Goal: Task Accomplishment & Management: Use online tool/utility

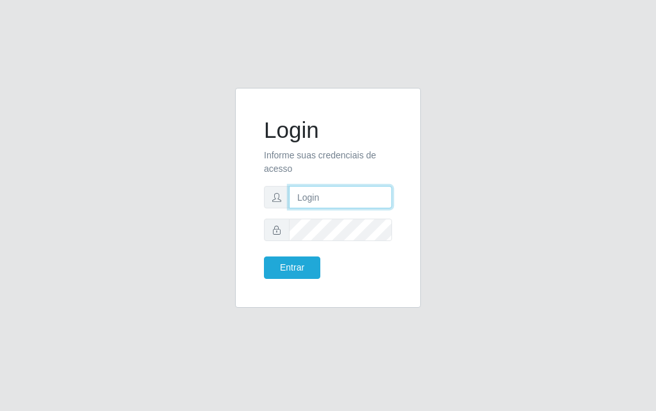
click at [339, 189] on input "text" at bounding box center [340, 197] width 103 height 22
type input "[PERSON_NAME]"
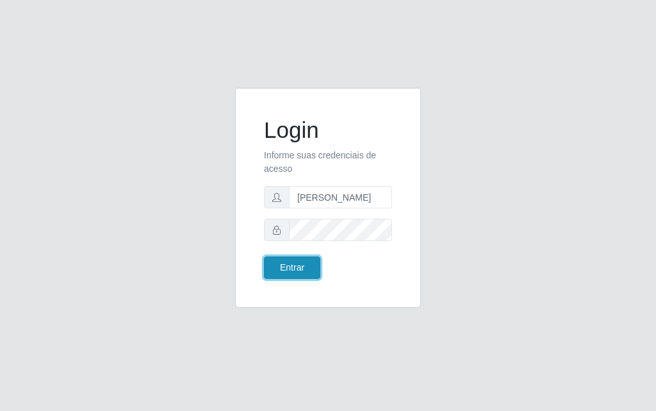
click at [283, 263] on button "Entrar" at bounding box center [292, 267] width 56 height 22
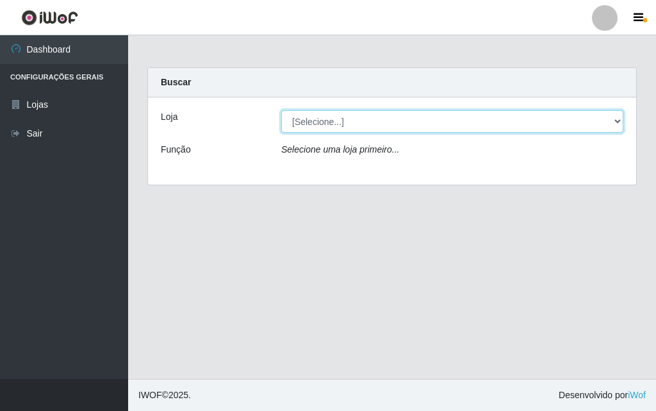
click at [604, 121] on select "[Selecione...] Divino Fogão - [GEOGRAPHIC_DATA]" at bounding box center [452, 121] width 342 height 22
select select "499"
click at [281, 110] on select "[Selecione...] Divino Fogão - [GEOGRAPHIC_DATA]" at bounding box center [452, 121] width 342 height 22
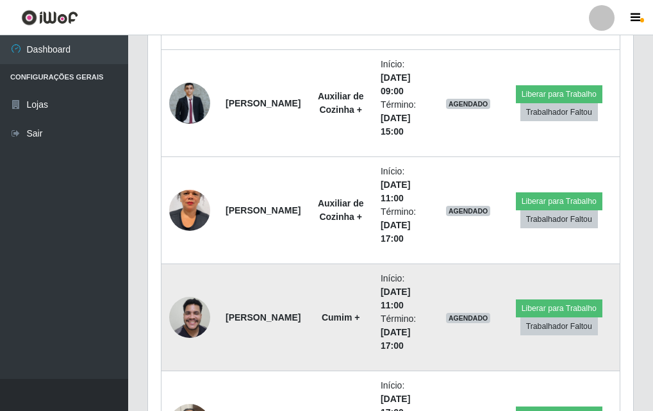
scroll to position [427, 0]
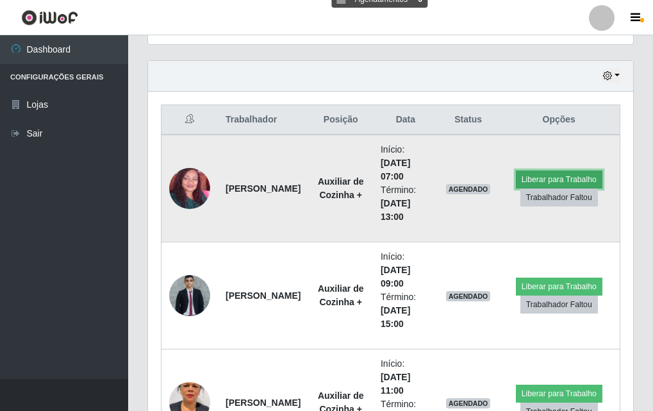
click at [581, 179] on button "Liberar para Trabalho" at bounding box center [559, 179] width 86 height 18
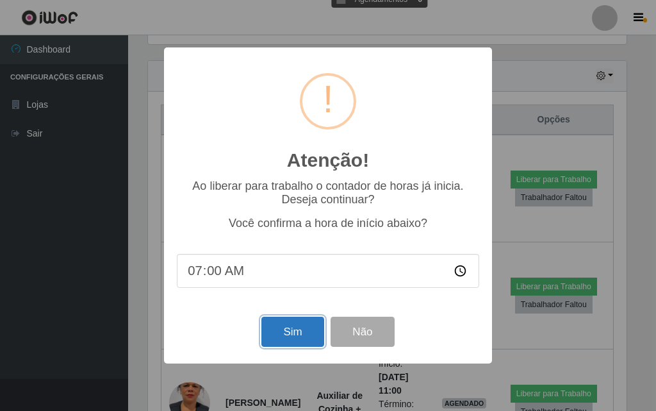
click at [288, 268] on button "Sim" at bounding box center [292, 331] width 62 height 30
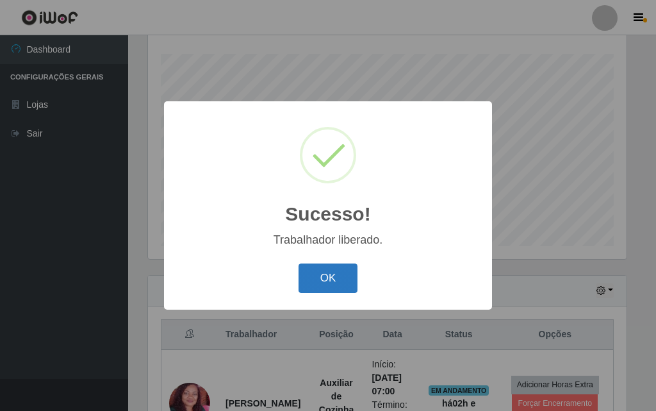
click at [323, 267] on button "OK" at bounding box center [329, 278] width 60 height 30
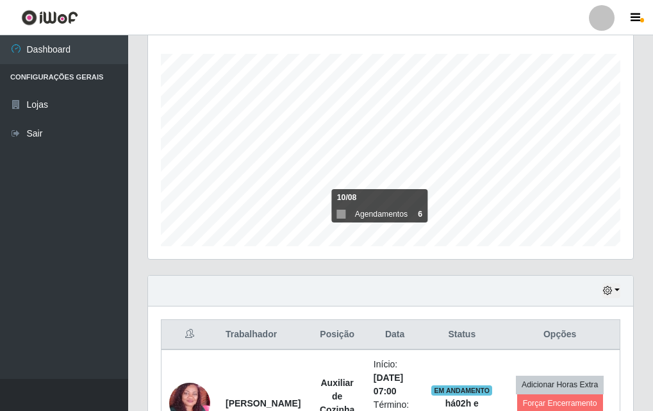
scroll to position [404, 0]
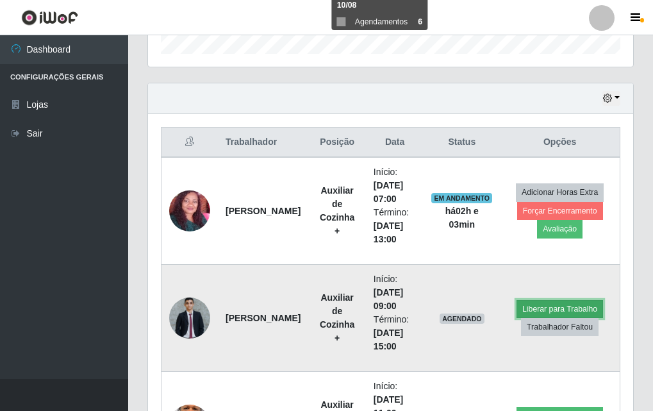
click at [548, 268] on button "Liberar para Trabalho" at bounding box center [559, 309] width 86 height 18
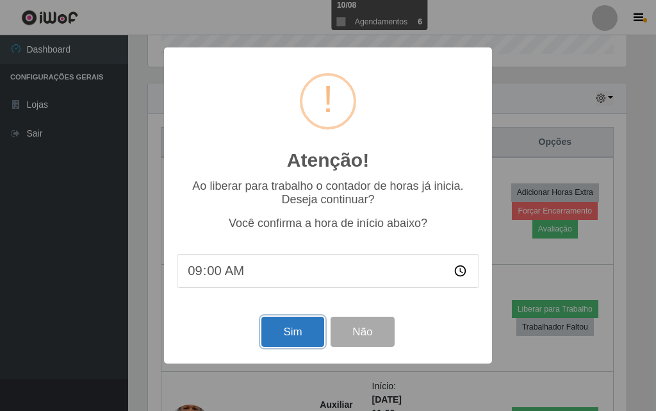
click at [266, 268] on button "Sim" at bounding box center [292, 331] width 62 height 30
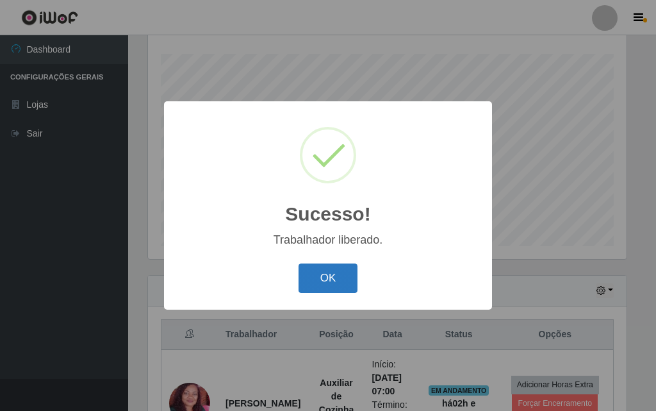
click at [353, 268] on button "OK" at bounding box center [329, 278] width 60 height 30
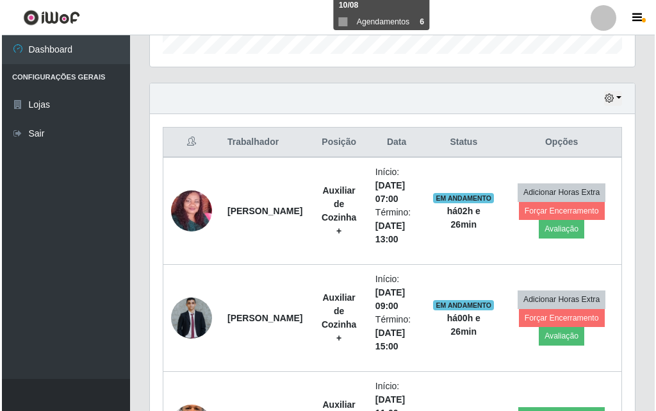
scroll to position [532, 0]
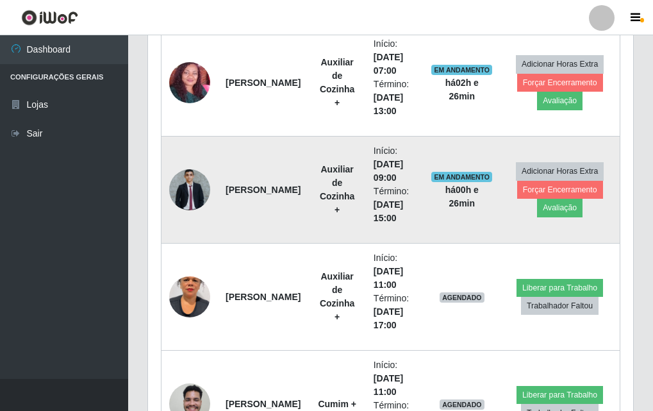
click at [194, 198] on img at bounding box center [189, 189] width 41 height 41
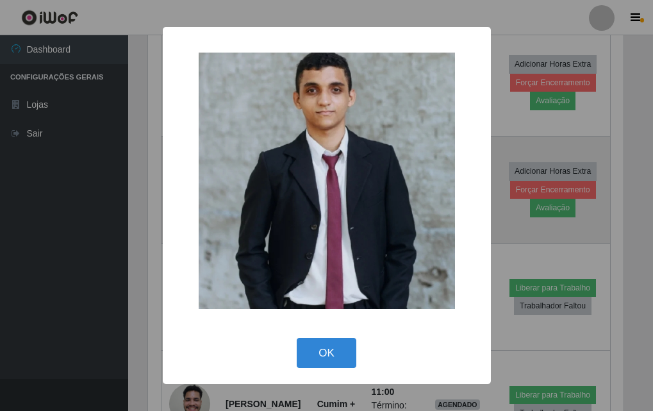
scroll to position [266, 479]
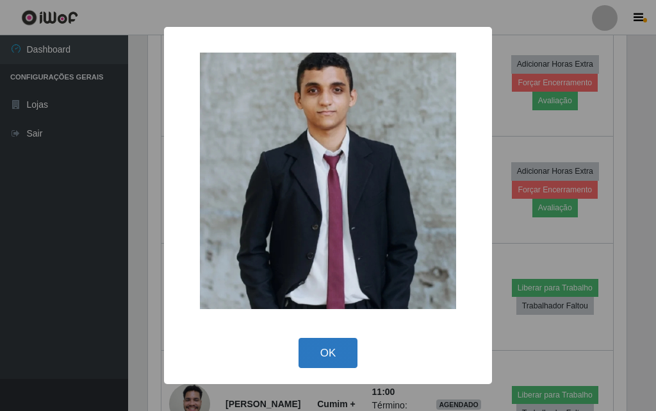
click at [328, 268] on button "OK" at bounding box center [329, 353] width 60 height 30
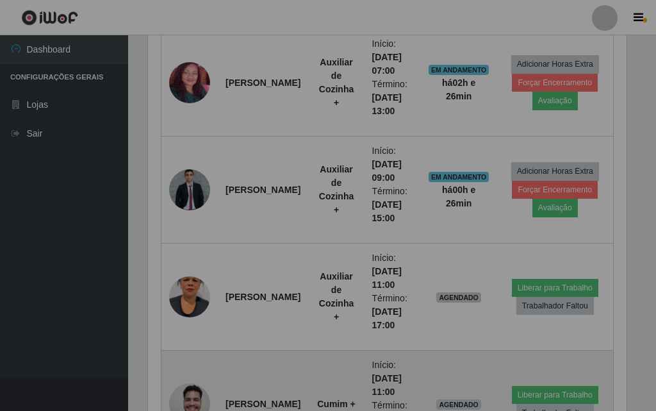
scroll to position [266, 485]
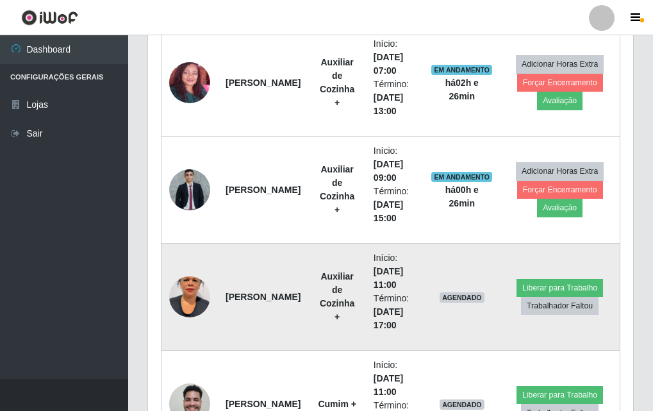
click at [181, 268] on img at bounding box center [189, 296] width 41 height 73
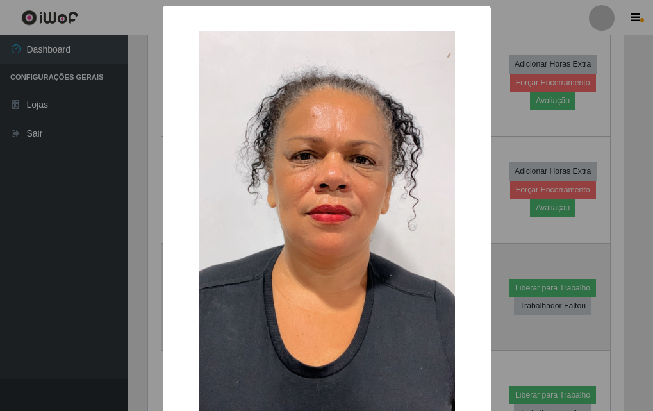
scroll to position [266, 479]
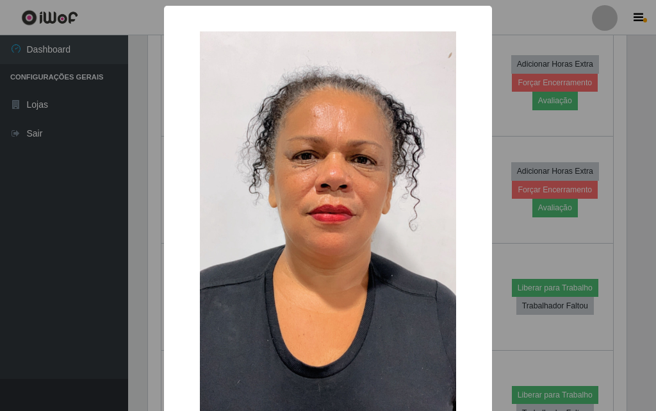
click at [147, 264] on div "× OK Cancel" at bounding box center [328, 205] width 656 height 411
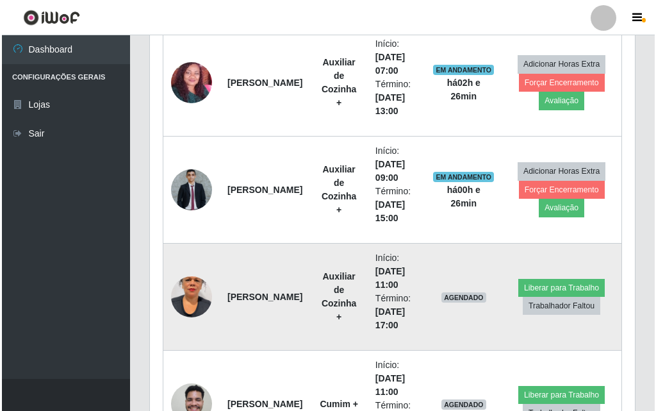
scroll to position [660, 0]
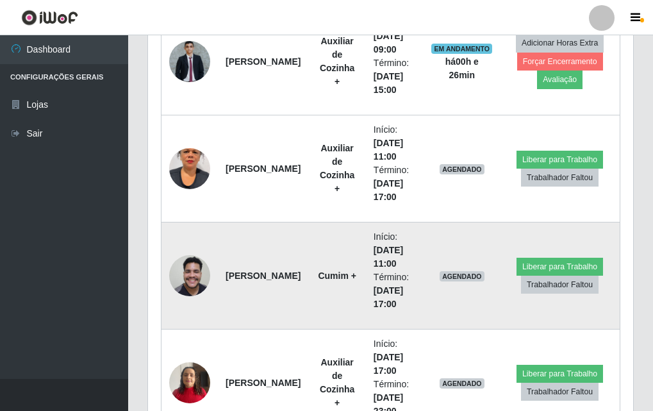
click at [189, 268] on img at bounding box center [189, 275] width 41 height 54
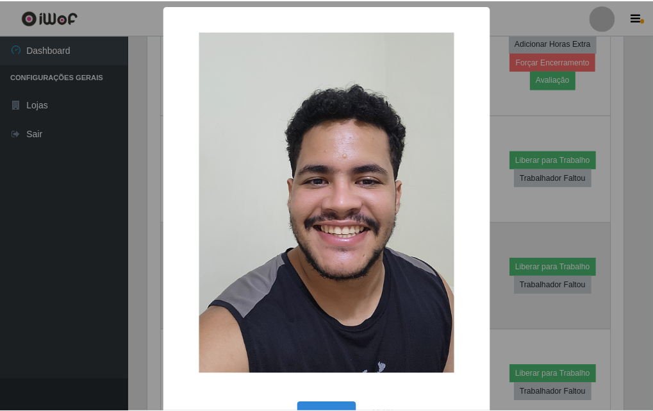
scroll to position [266, 479]
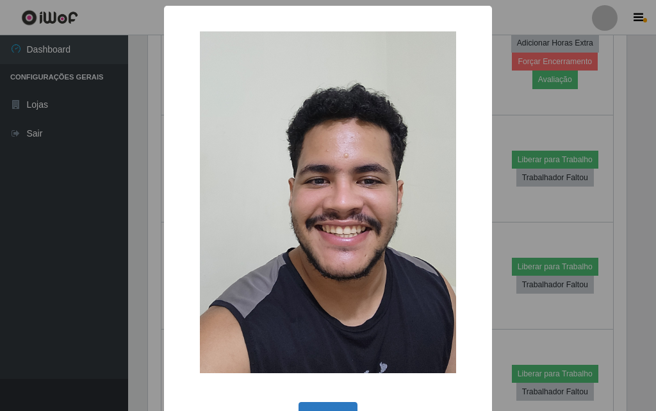
click at [324, 268] on button "OK" at bounding box center [329, 417] width 60 height 30
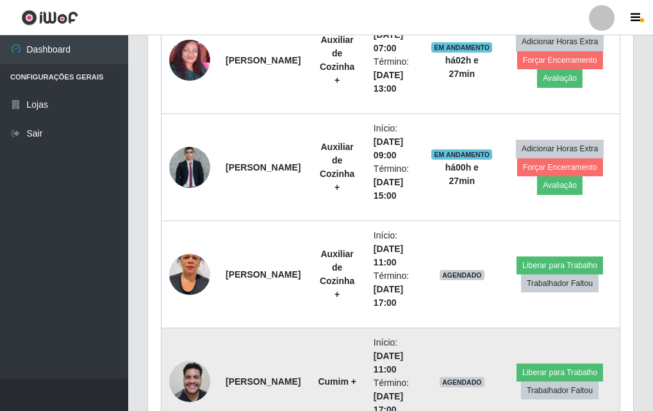
scroll to position [427, 0]
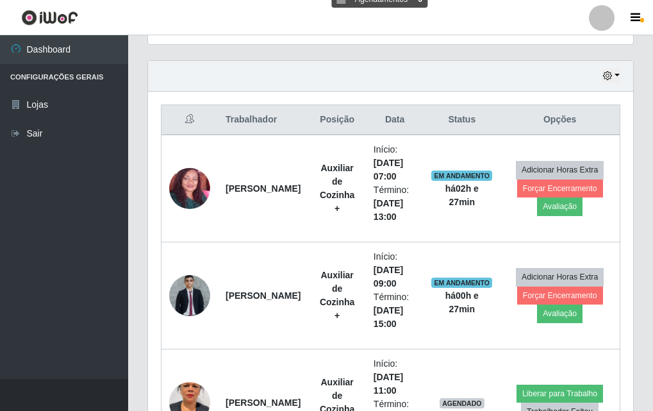
click at [3, 153] on ul "Dashboard Configurações Gerais Lojas Sair" at bounding box center [64, 206] width 128 height 343
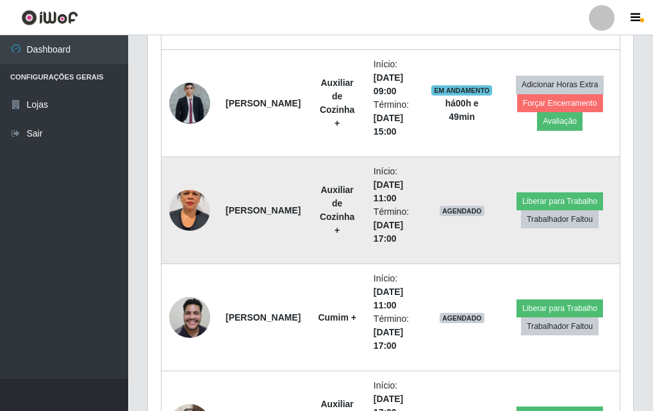
scroll to position [747, 0]
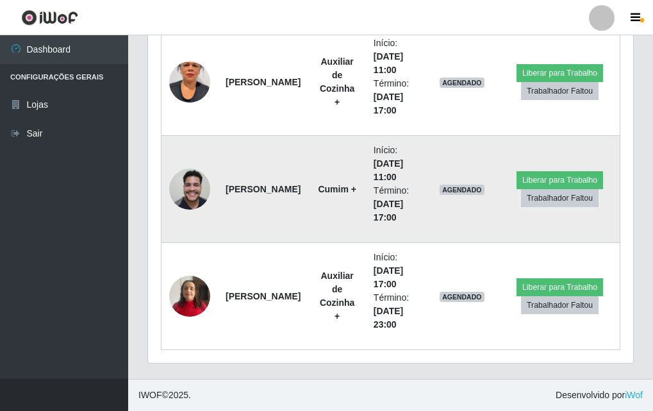
drag, startPoint x: 224, startPoint y: 229, endPoint x: 241, endPoint y: 229, distance: 17.3
